Goal: Navigation & Orientation: Understand site structure

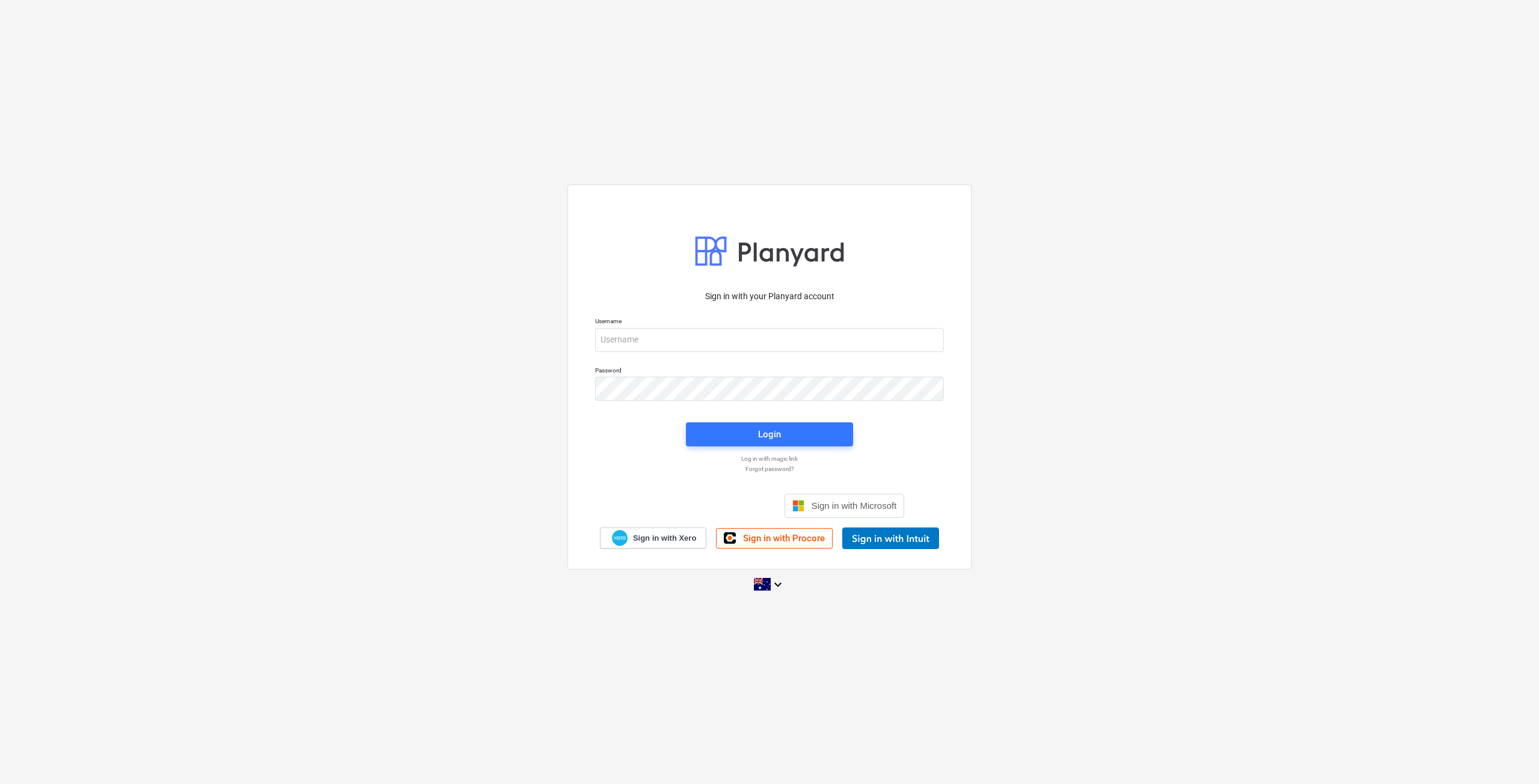
click at [760, 353] on div "Username" at bounding box center [770, 334] width 363 height 49
click at [758, 346] on input "email" at bounding box center [769, 340] width 349 height 24
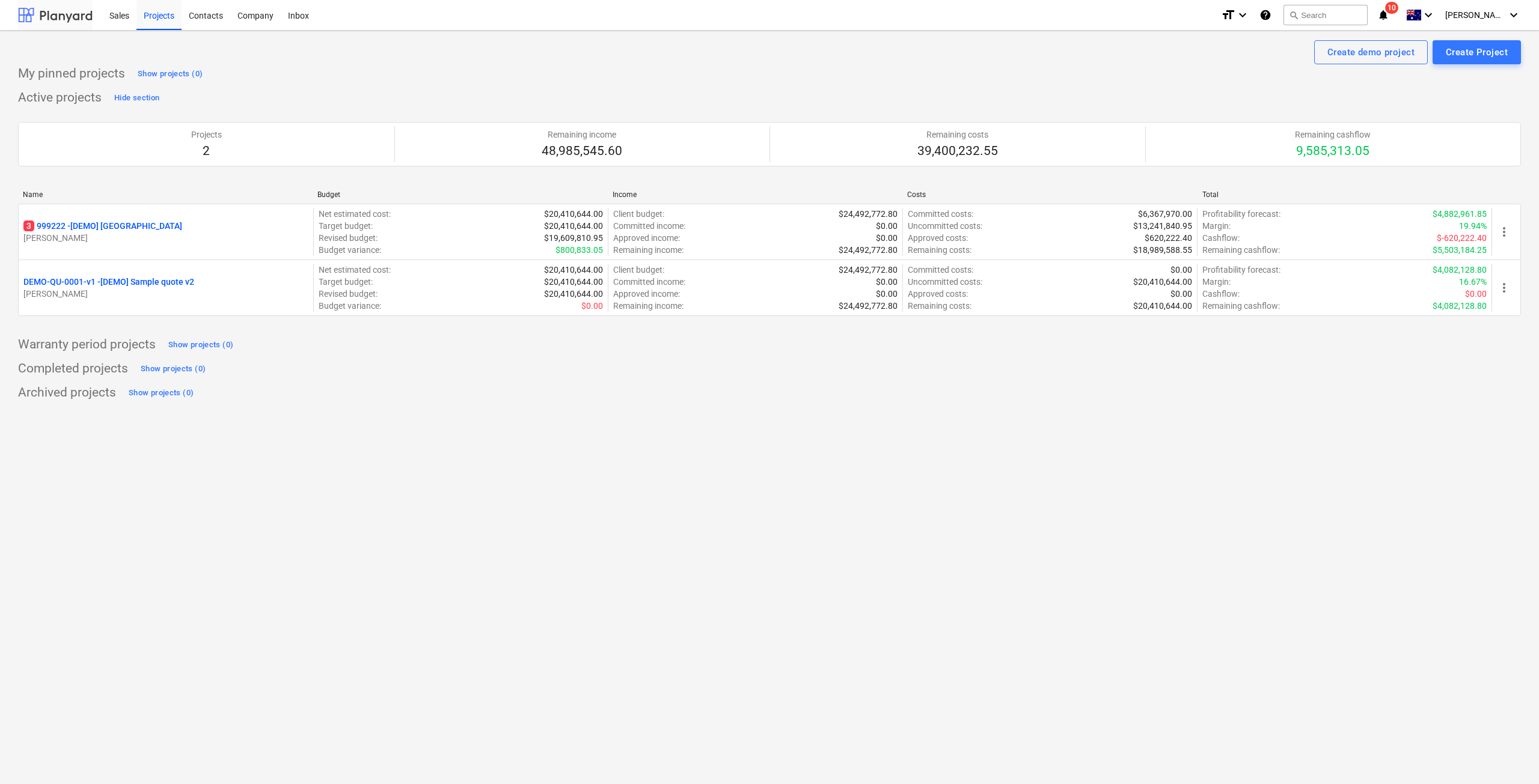
click at [74, 13] on div at bounding box center [55, 15] width 75 height 30
click at [223, 21] on div "Contacts" at bounding box center [206, 15] width 49 height 31
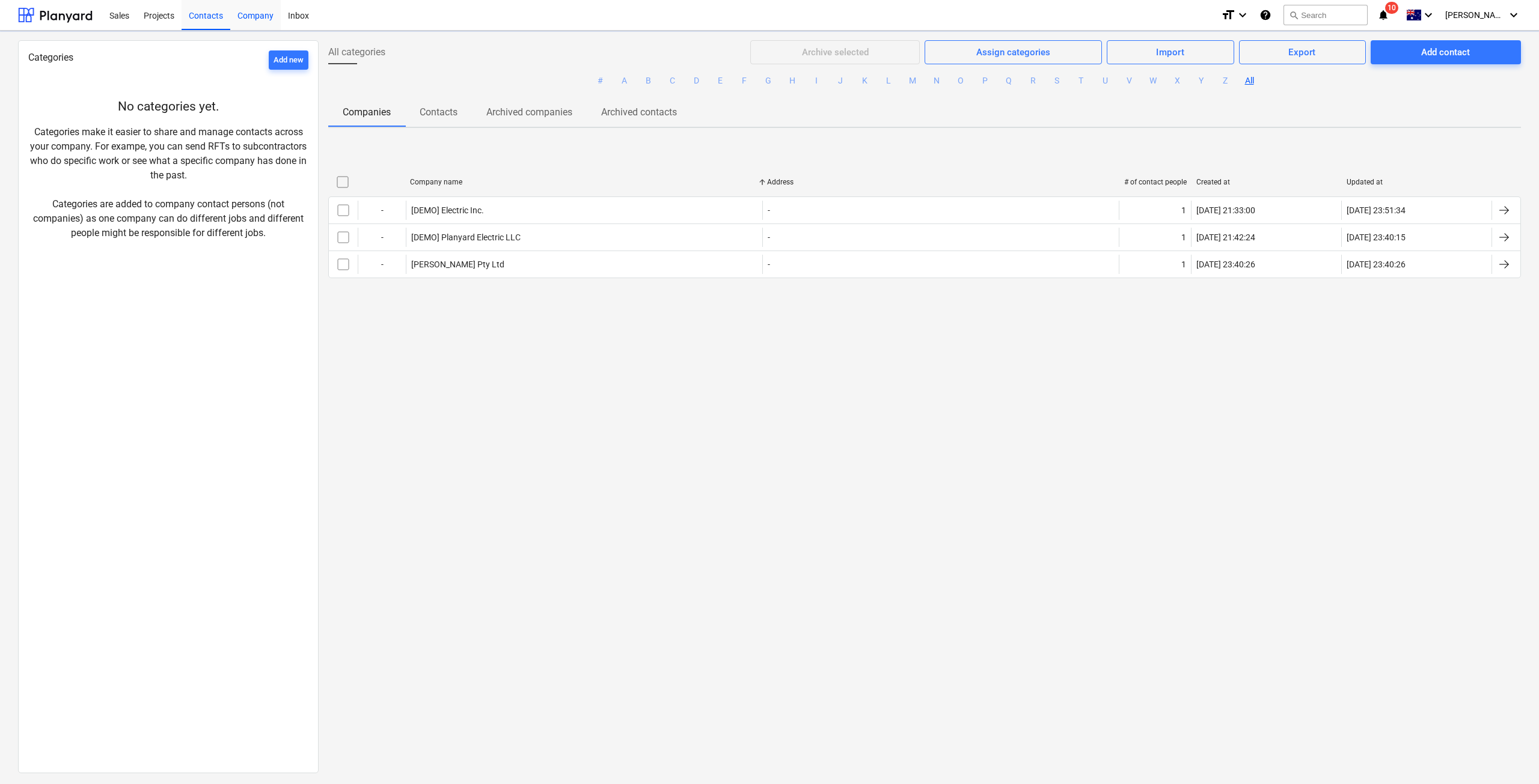
drag, startPoint x: 254, startPoint y: 19, endPoint x: 258, endPoint y: 28, distance: 9.8
click at [255, 19] on div "Company" at bounding box center [255, 15] width 51 height 31
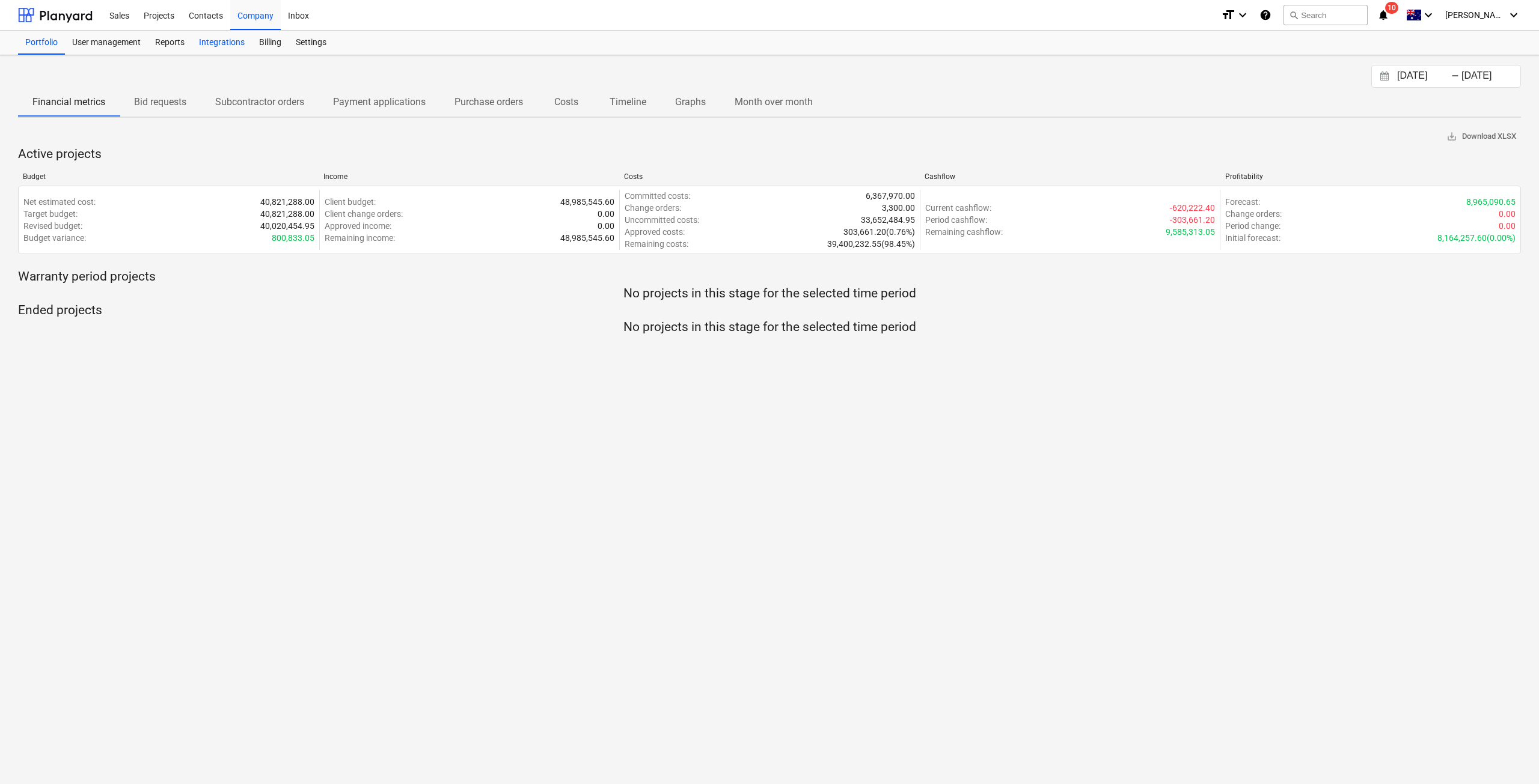
click at [231, 39] on div "Integrations" at bounding box center [222, 43] width 60 height 24
